Goal: Transaction & Acquisition: Purchase product/service

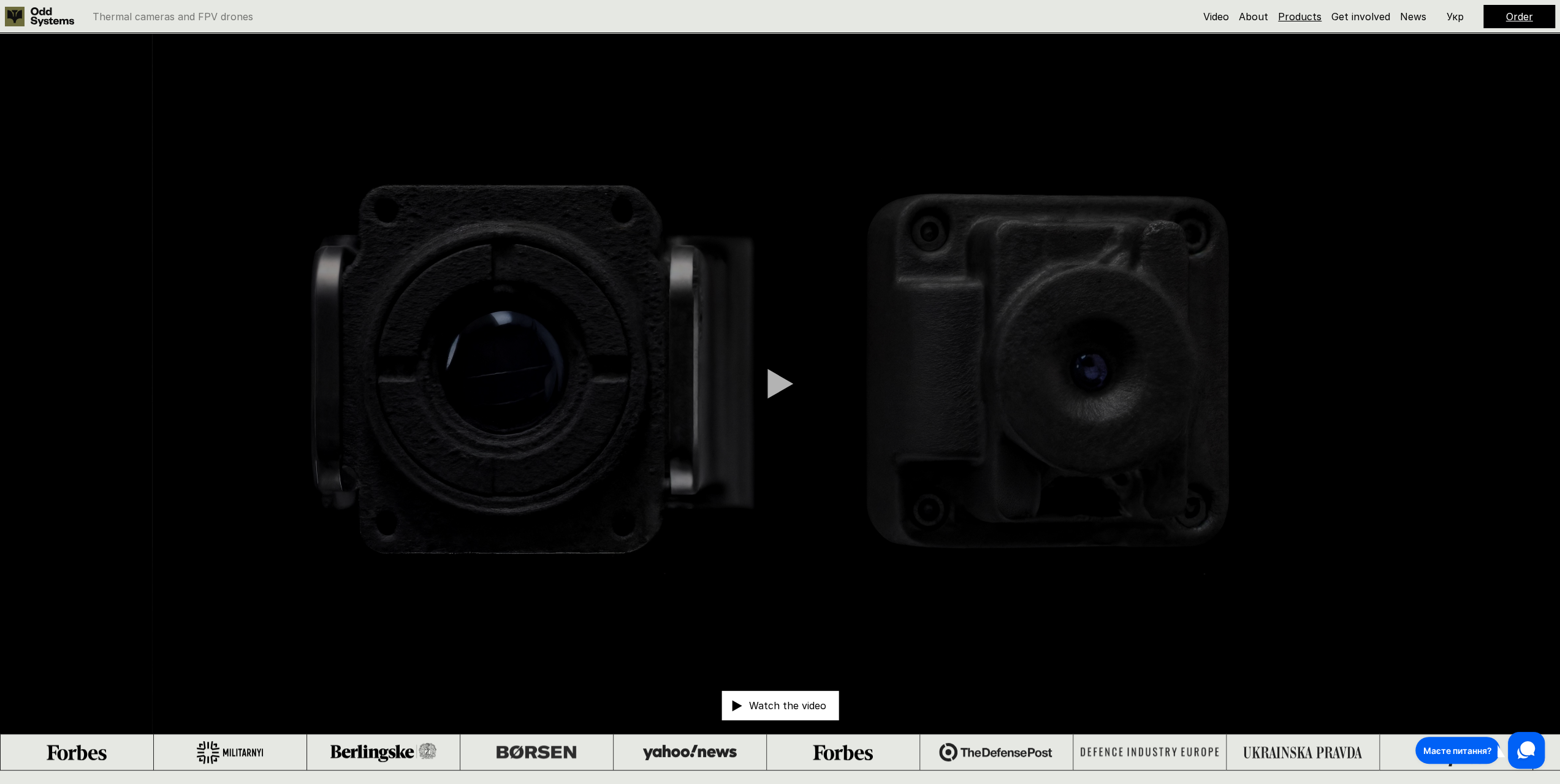
click at [1296, 17] on link "Products" at bounding box center [1300, 16] width 43 height 12
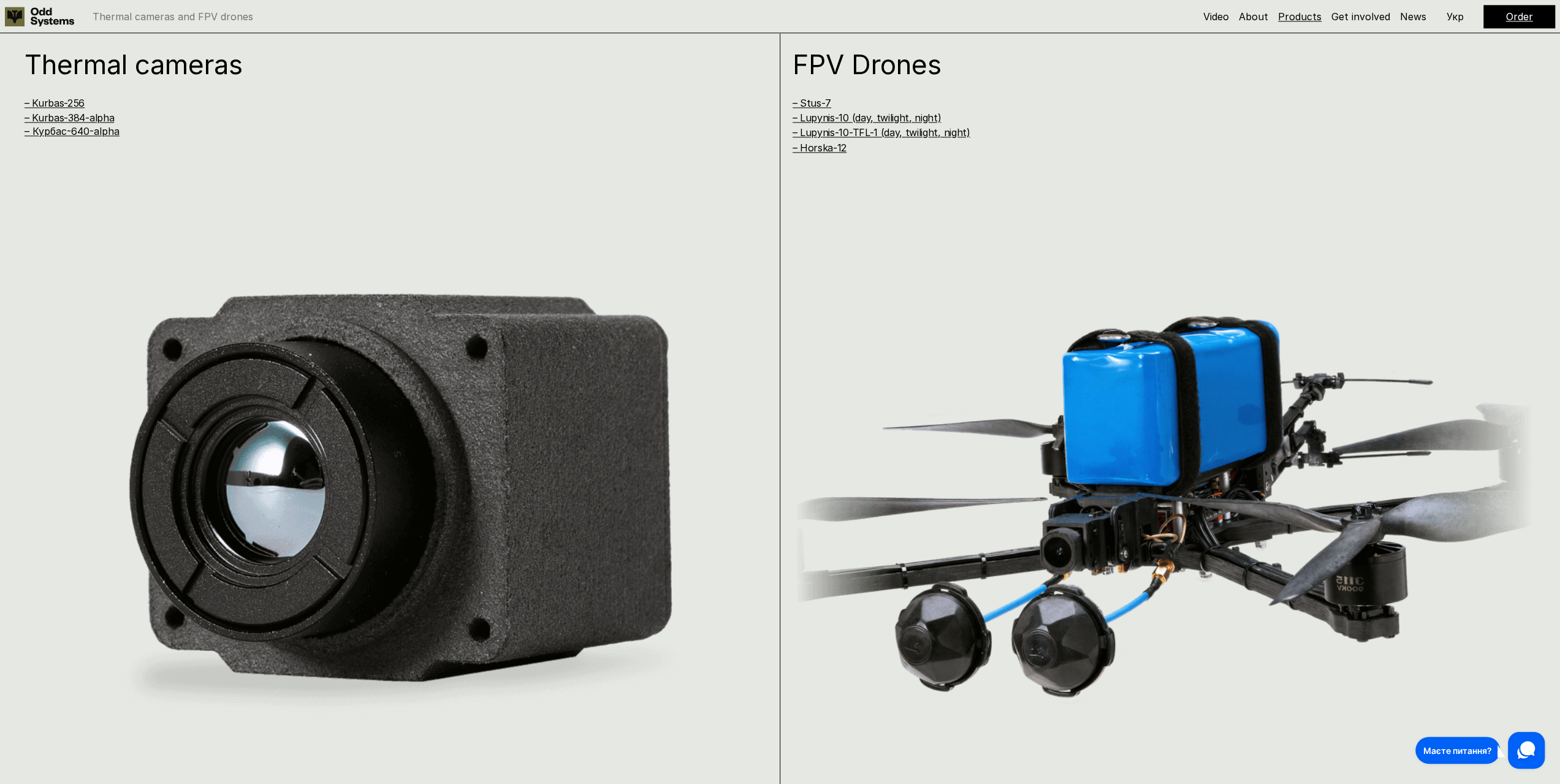
scroll to position [1554, 0]
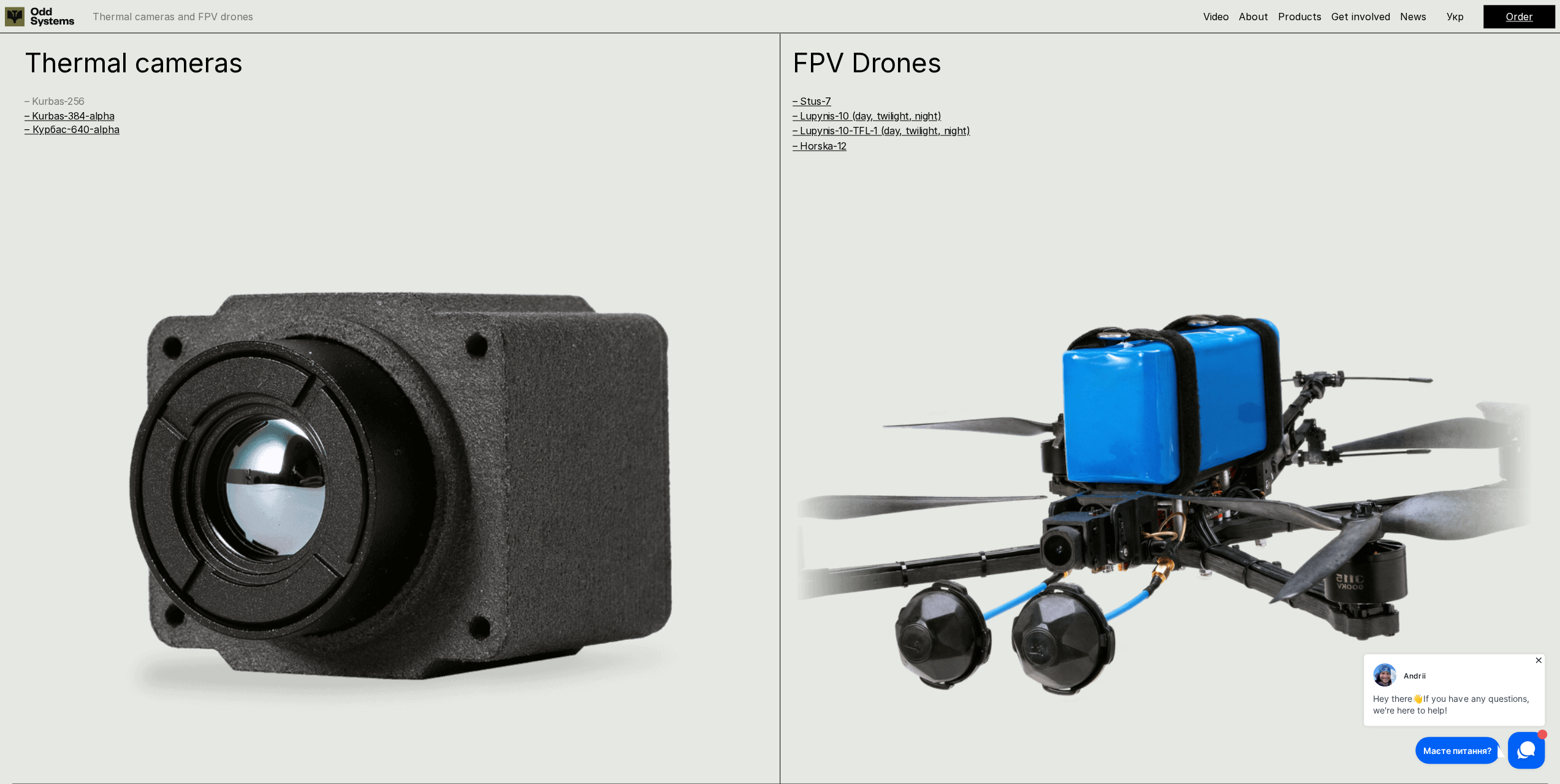
click at [64, 100] on link "– Kurbas-256" at bounding box center [54, 101] width 60 height 12
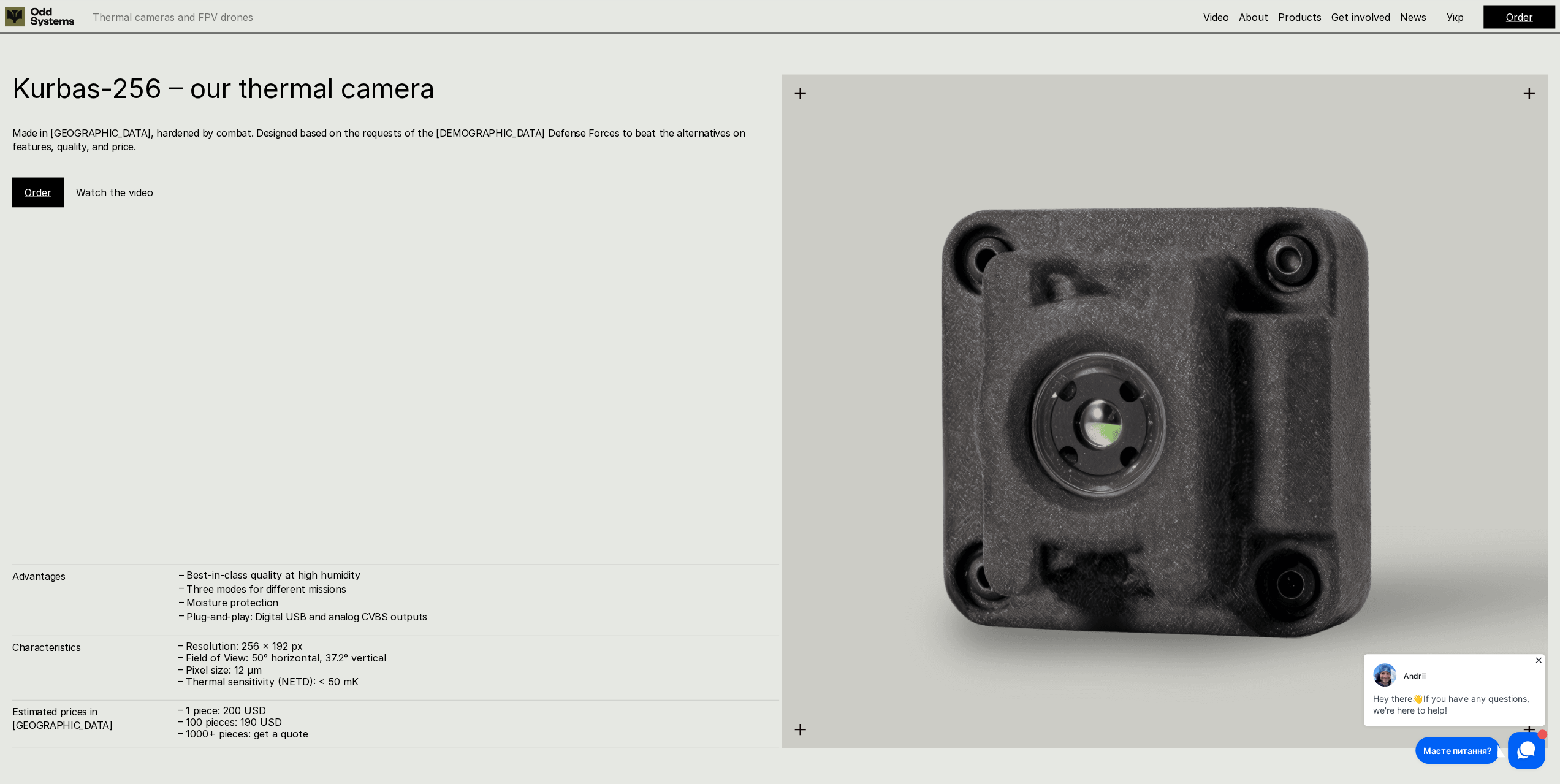
scroll to position [2338, 0]
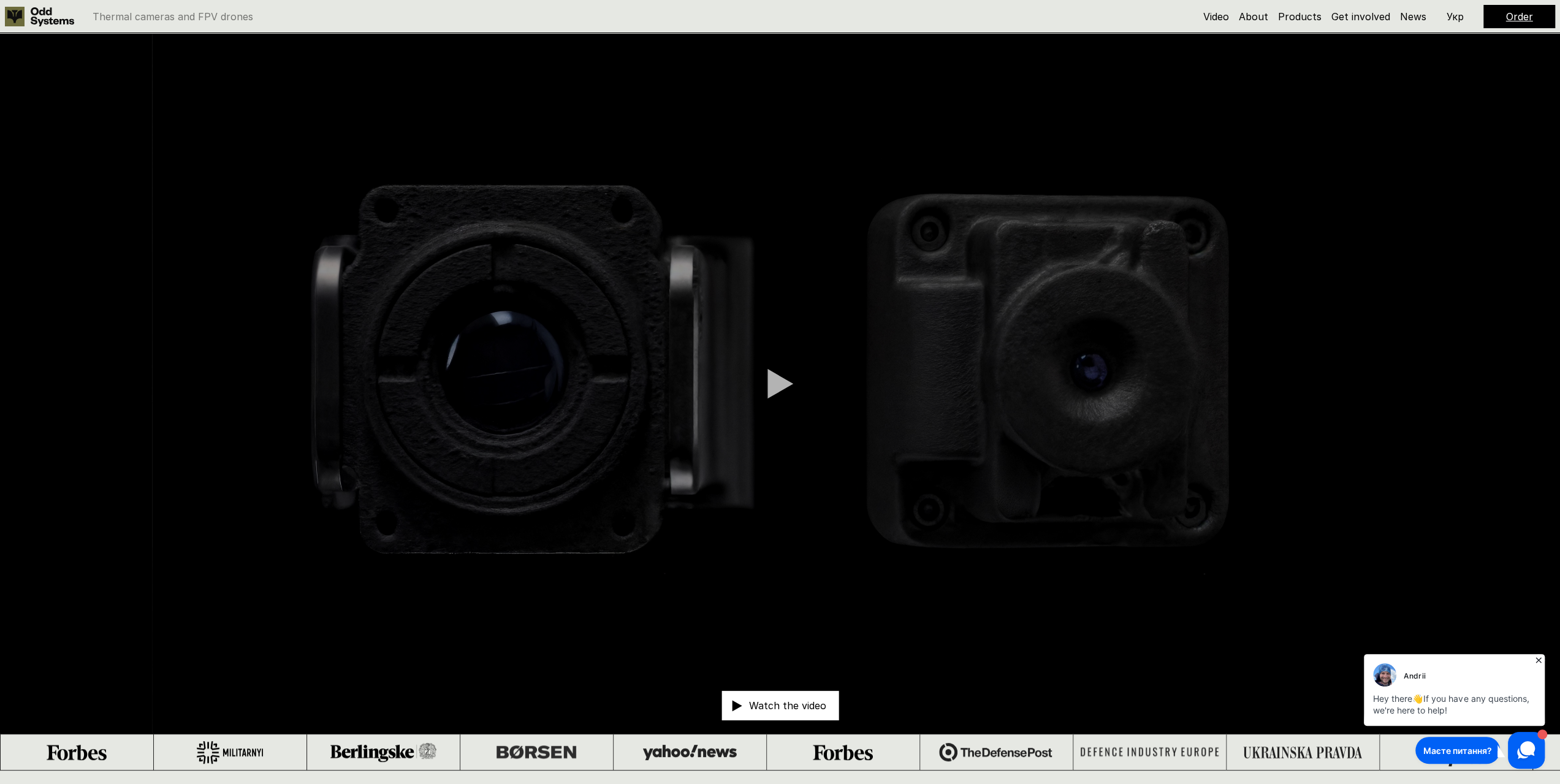
click at [1527, 13] on link "Order" at bounding box center [1520, 16] width 27 height 12
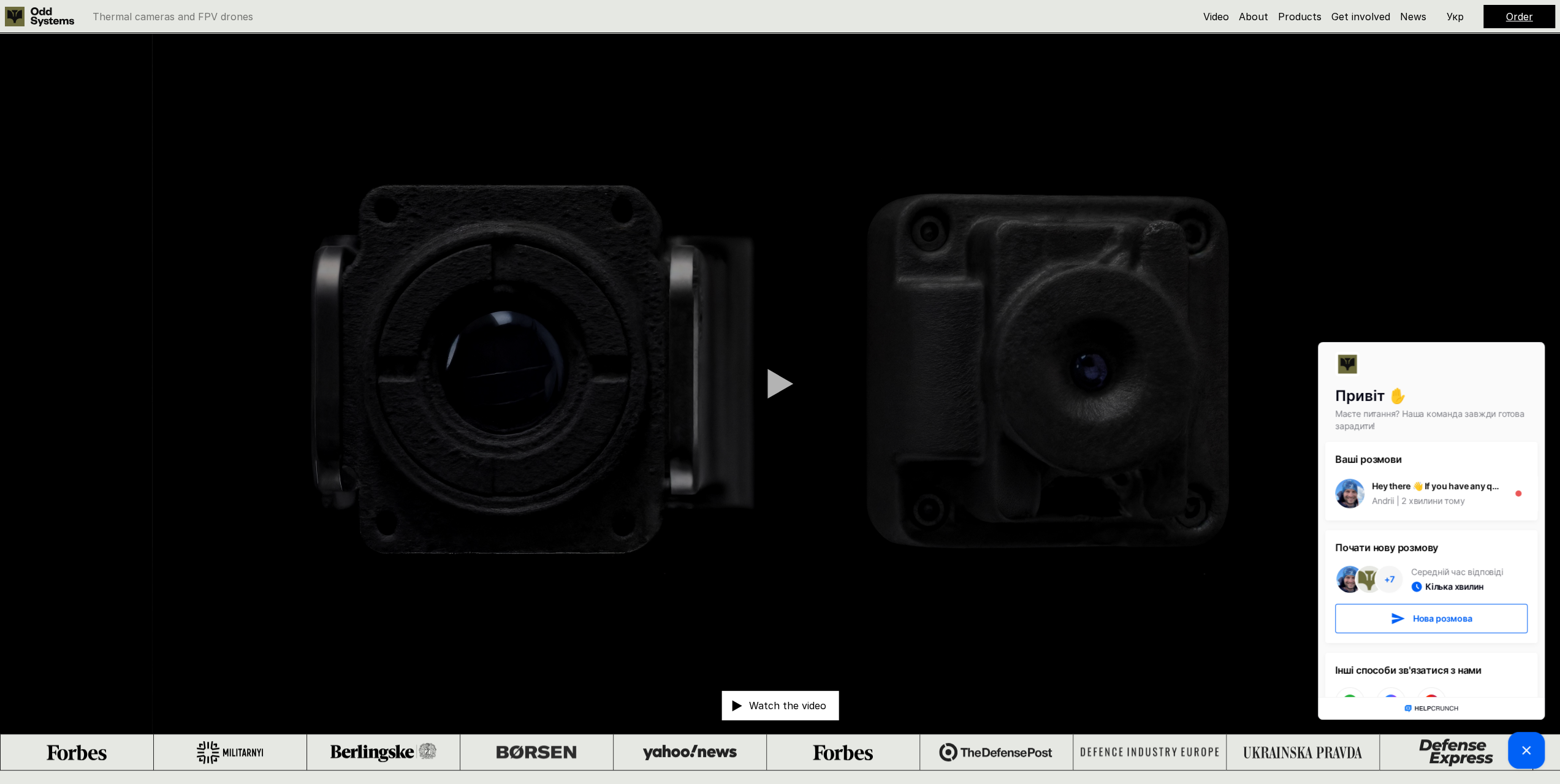
click at [1512, 14] on link "Order" at bounding box center [1520, 16] width 27 height 12
click at [1509, 14] on link "Order" at bounding box center [1520, 16] width 27 height 12
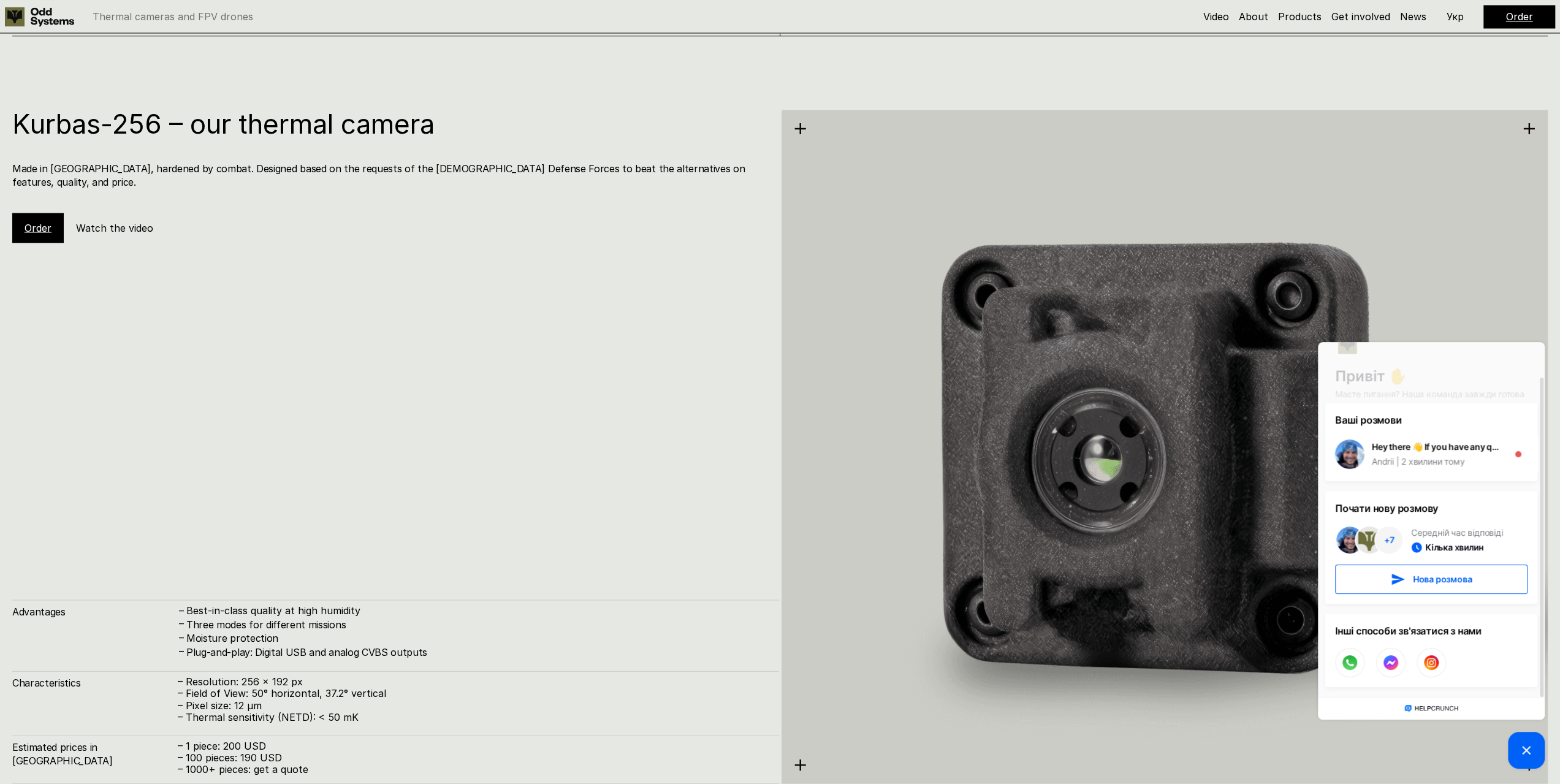
scroll to position [2288, 0]
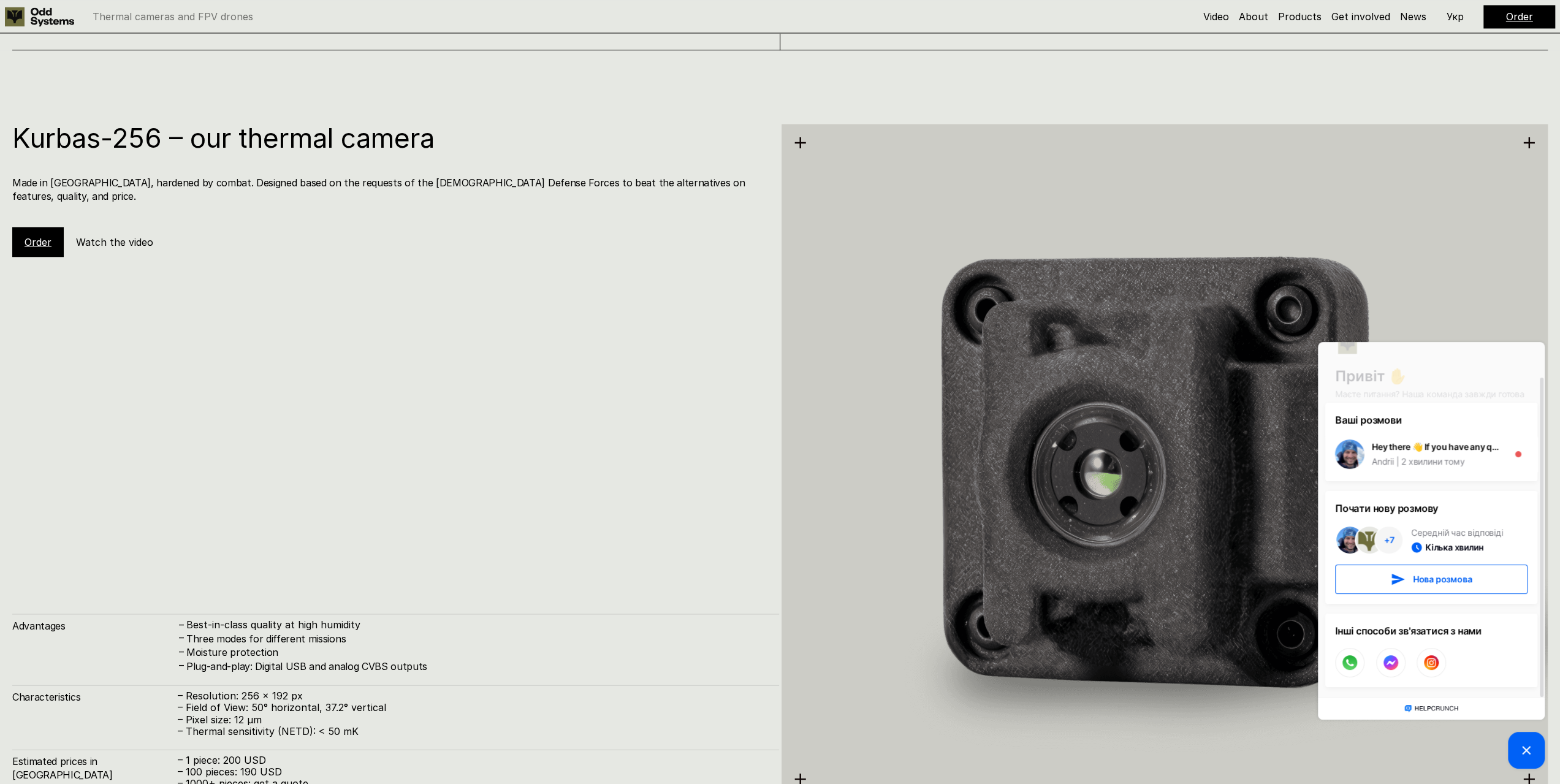
click at [27, 235] on link "Order" at bounding box center [38, 241] width 27 height 12
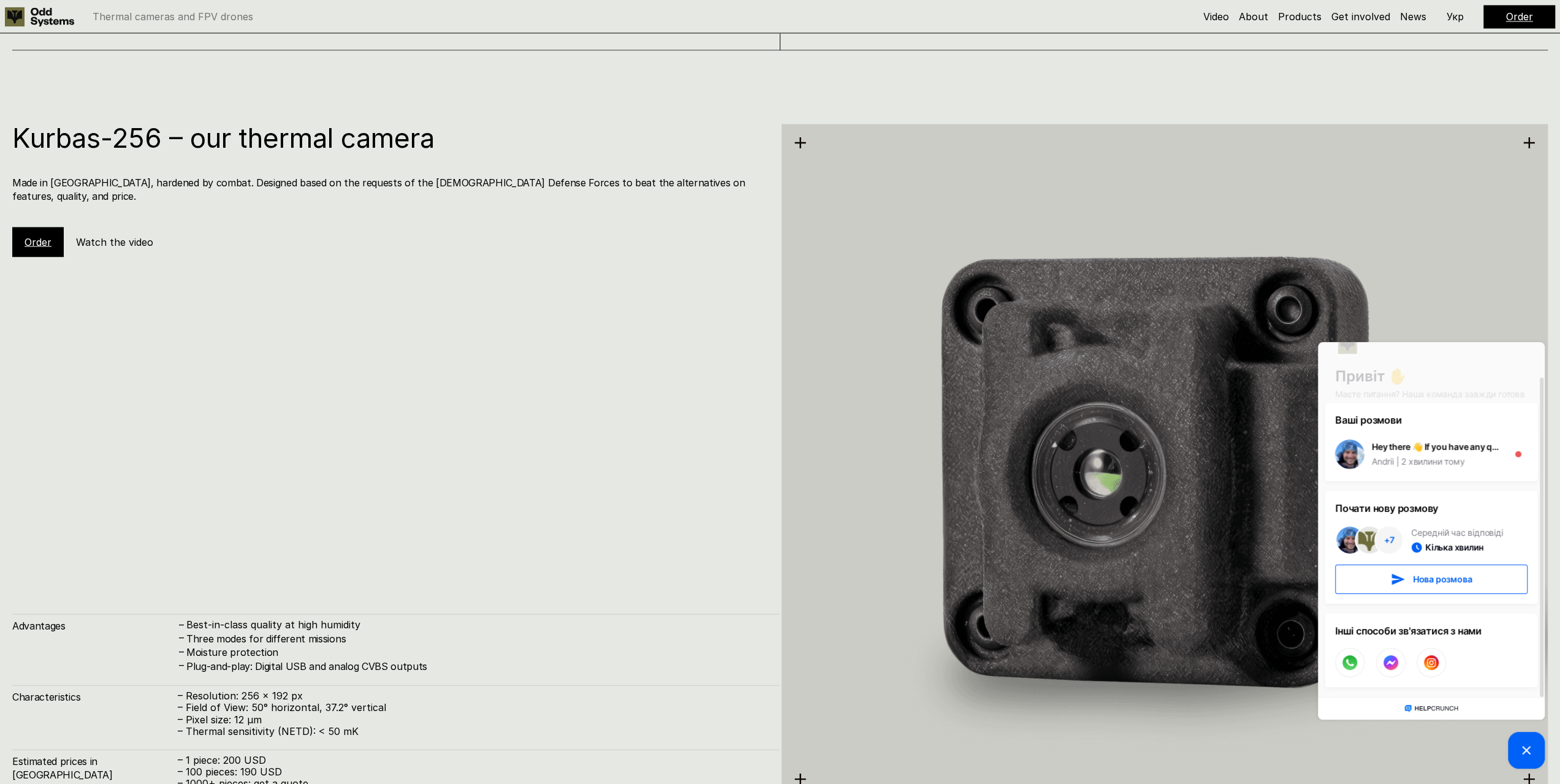
click at [32, 235] on link "Order" at bounding box center [38, 241] width 27 height 12
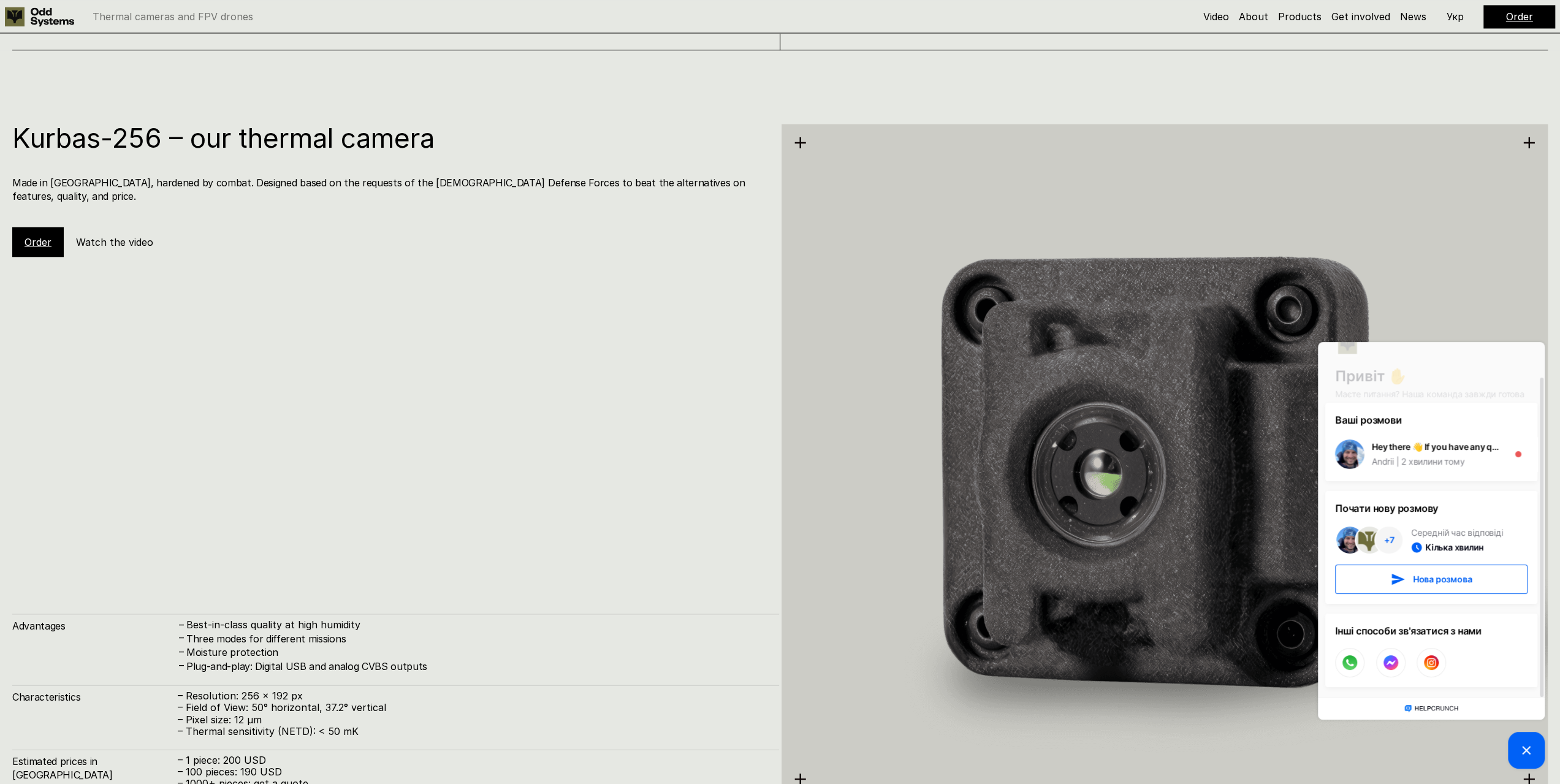
click at [32, 235] on link "Order" at bounding box center [38, 241] width 27 height 12
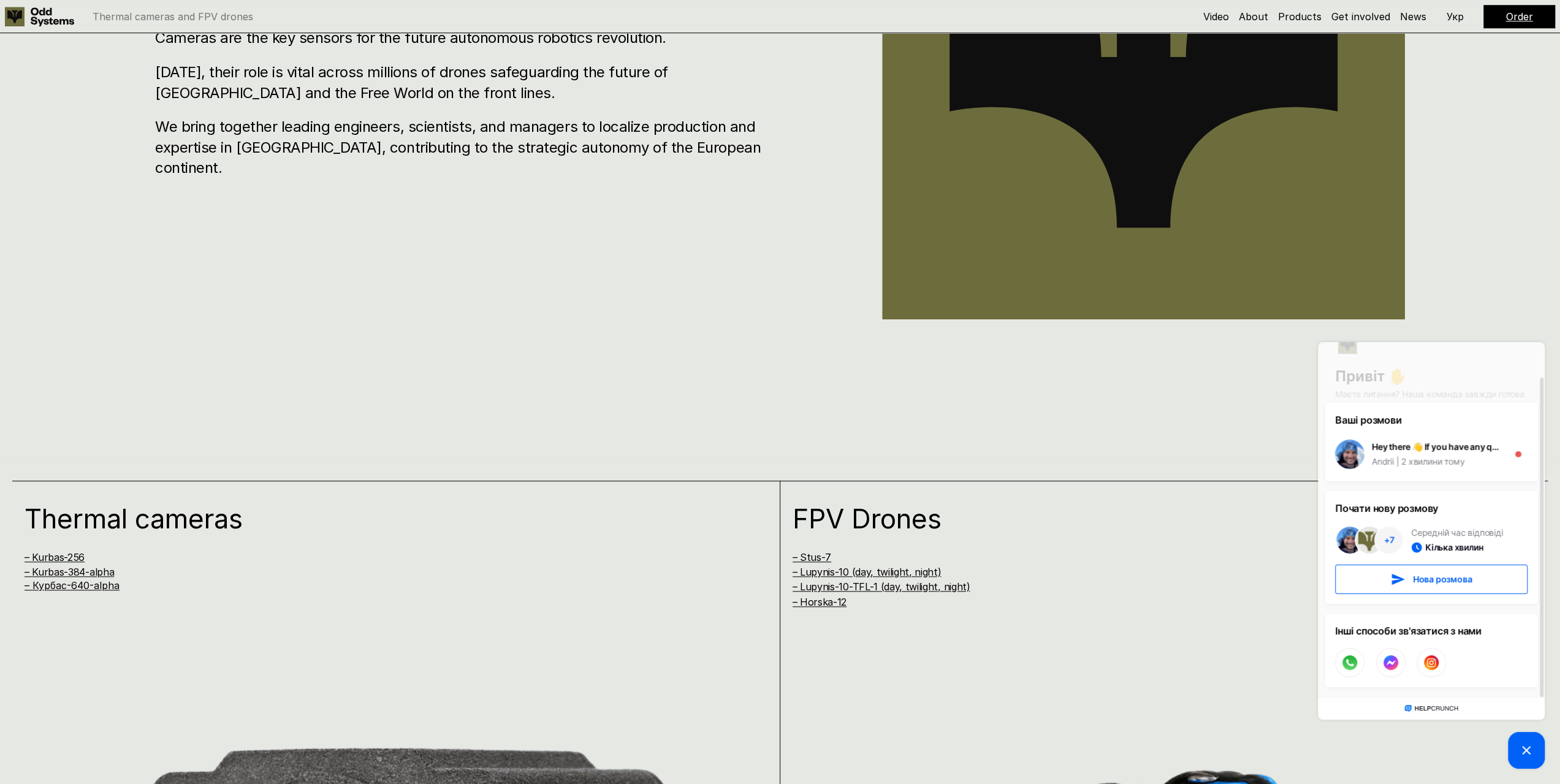
scroll to position [1143, 0]
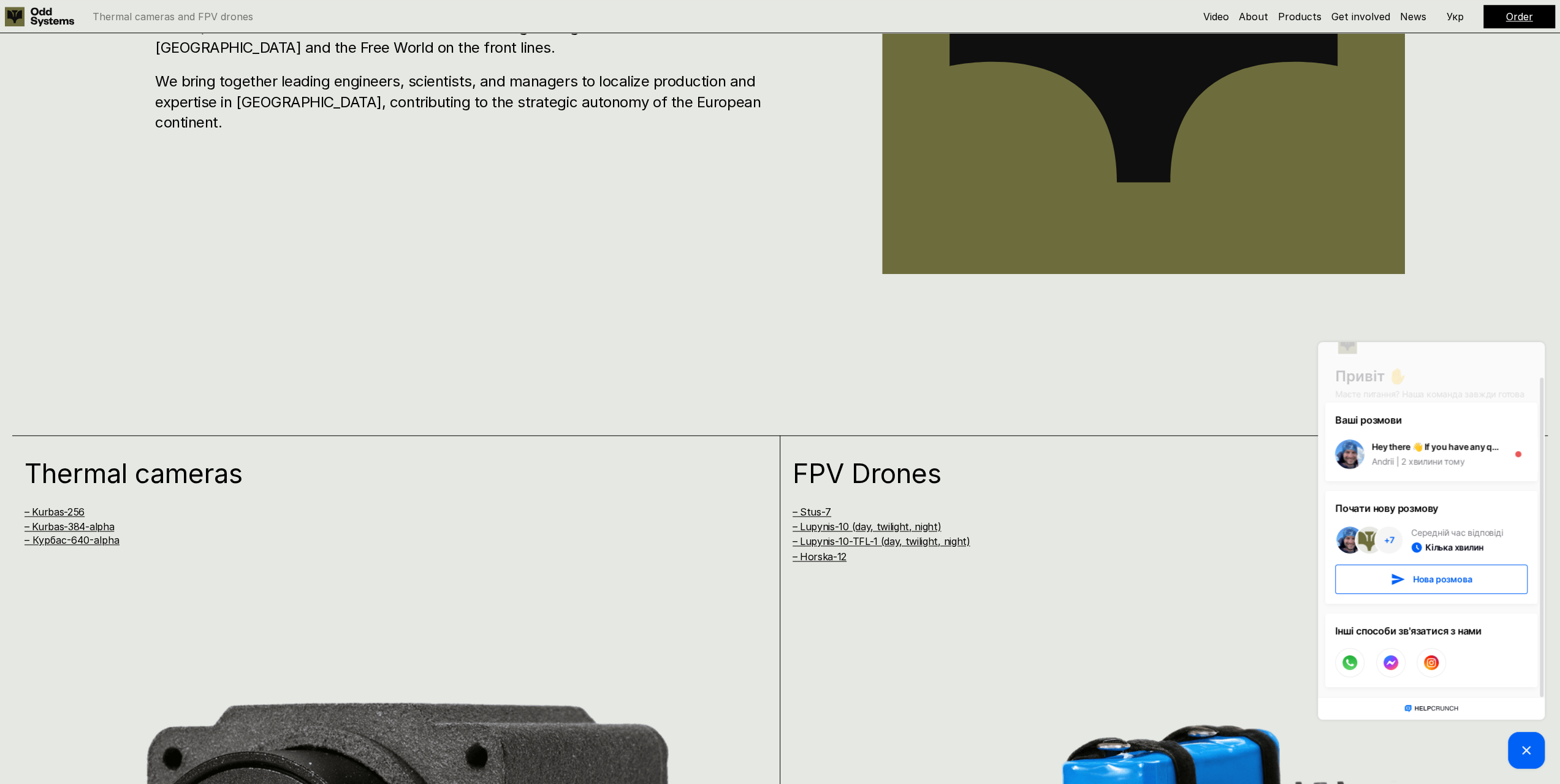
click at [1509, 273] on div "Odd Systems develops and manufactures thermal cameras and FPV drones Cameras ar…" at bounding box center [780, 18] width 1560 height 784
click at [1522, 746] on icon at bounding box center [1526, 750] width 8 height 8
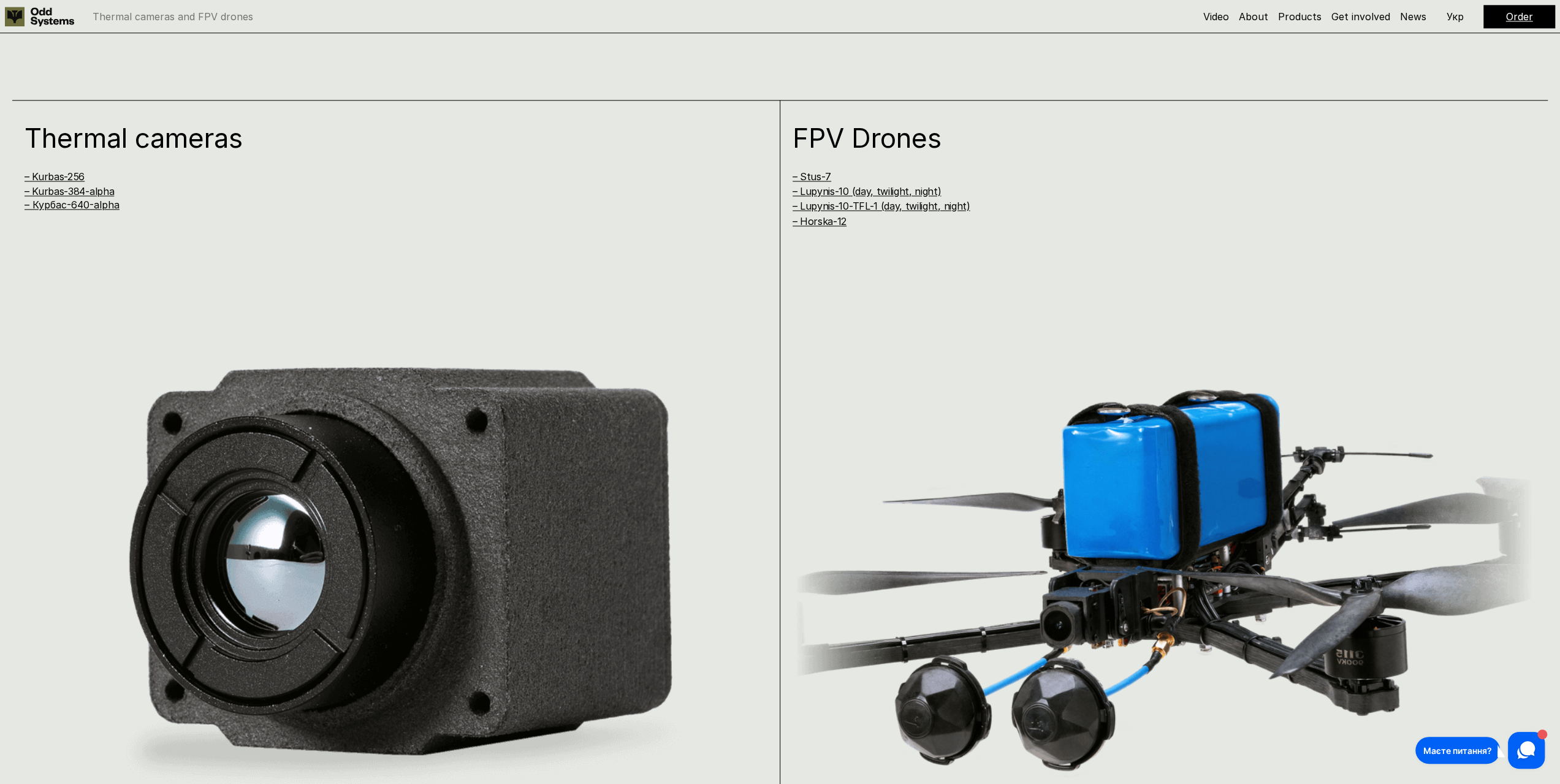
scroll to position [1572, 0]
